Goal: Find specific page/section: Find specific page/section

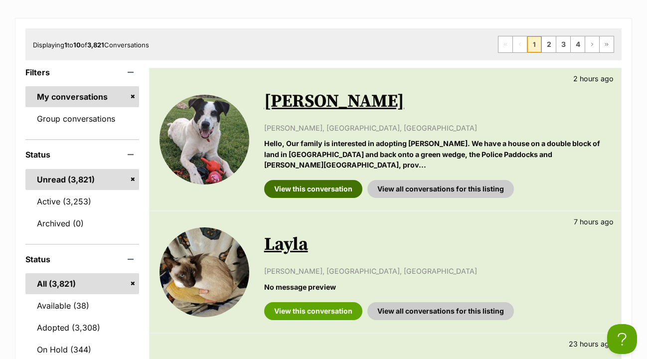
click at [309, 180] on link "View this conversation" at bounding box center [313, 189] width 98 height 18
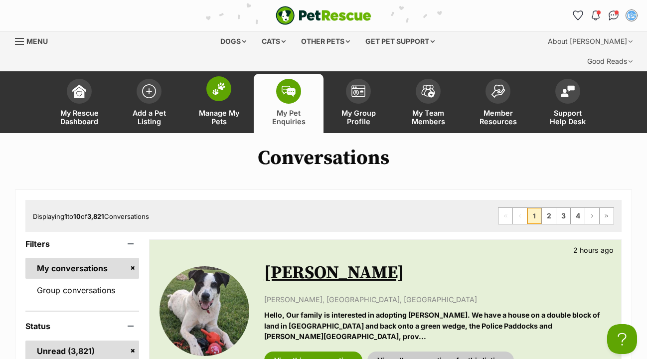
click at [218, 82] on img at bounding box center [219, 88] width 14 height 13
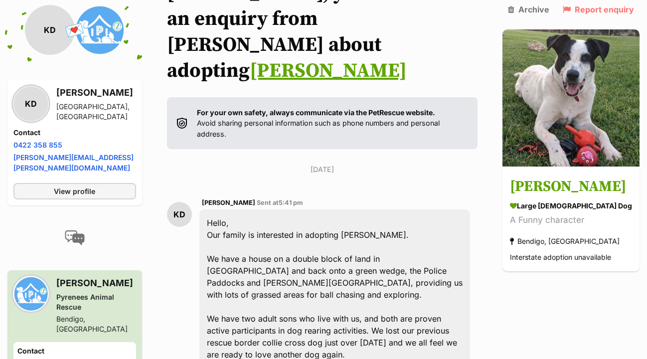
scroll to position [197, 0]
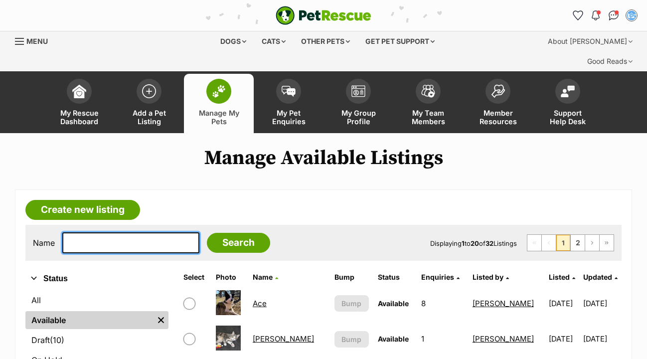
click at [90, 232] on input "text" at bounding box center [130, 242] width 137 height 21
type input "greyson"
click at [231, 233] on input "Search" at bounding box center [238, 243] width 63 height 20
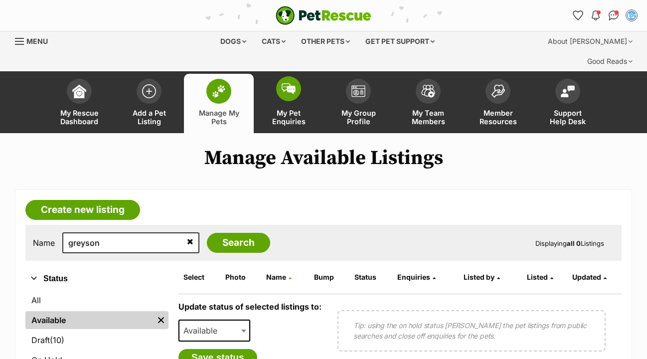
click at [292, 83] on img at bounding box center [288, 88] width 14 height 11
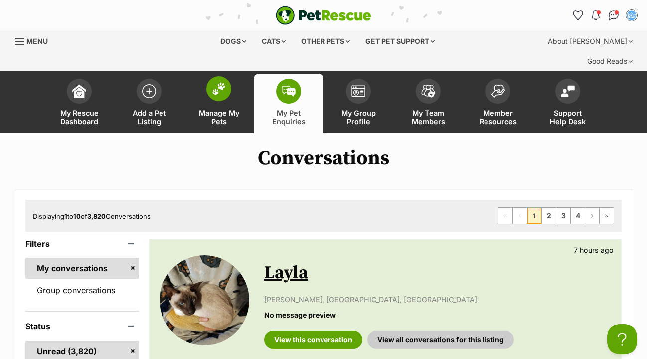
click at [226, 76] on span at bounding box center [218, 88] width 25 height 25
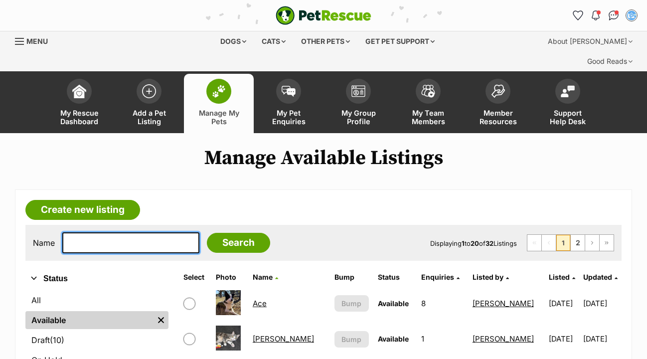
click at [88, 232] on input "text" at bounding box center [130, 242] width 137 height 21
type input "[PERSON_NAME]"
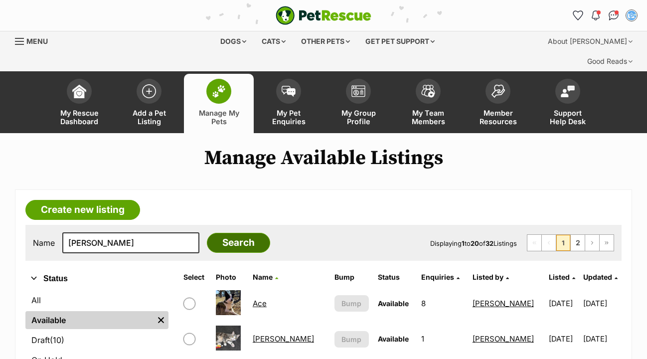
drag, startPoint x: 88, startPoint y: 221, endPoint x: 234, endPoint y: 223, distance: 146.0
click at [234, 233] on input "Search" at bounding box center [238, 243] width 63 height 20
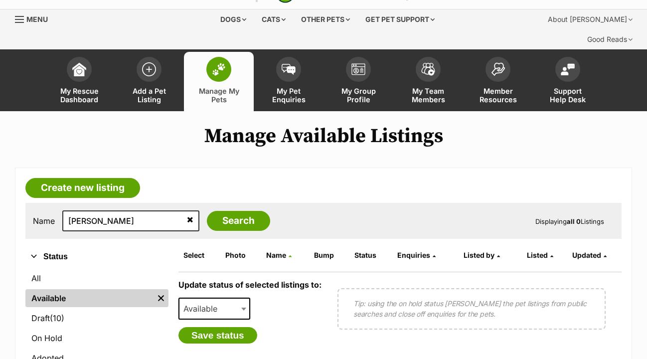
scroll to position [22, 0]
